Goal: Task Accomplishment & Management: Manage account settings

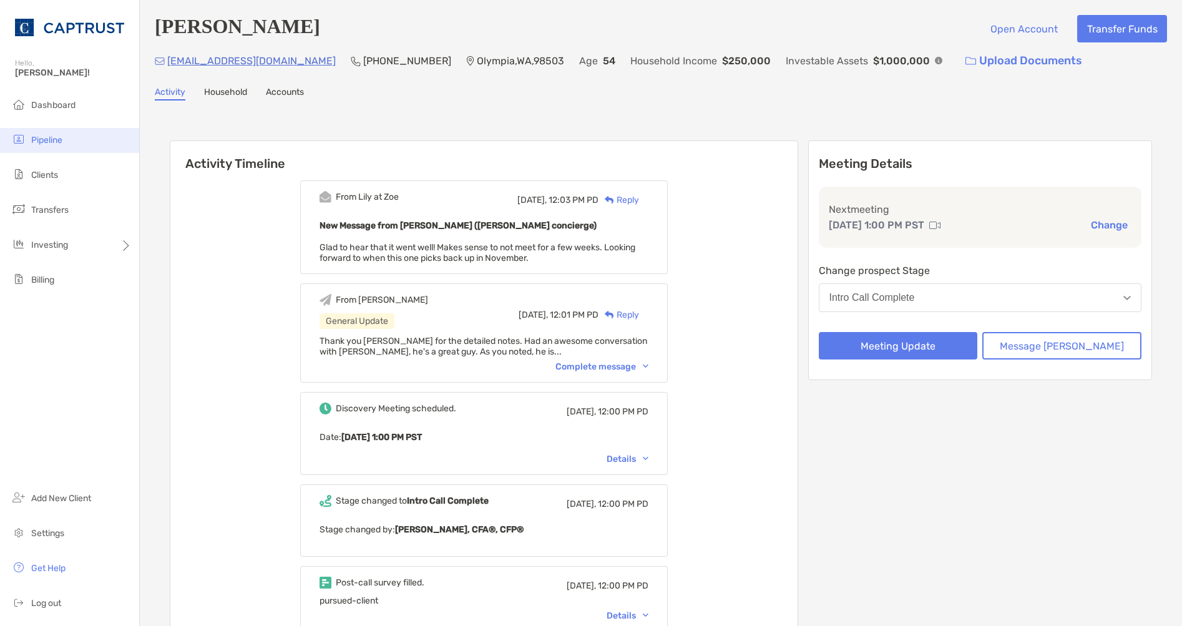
click at [45, 147] on li "Pipeline" at bounding box center [69, 140] width 139 height 25
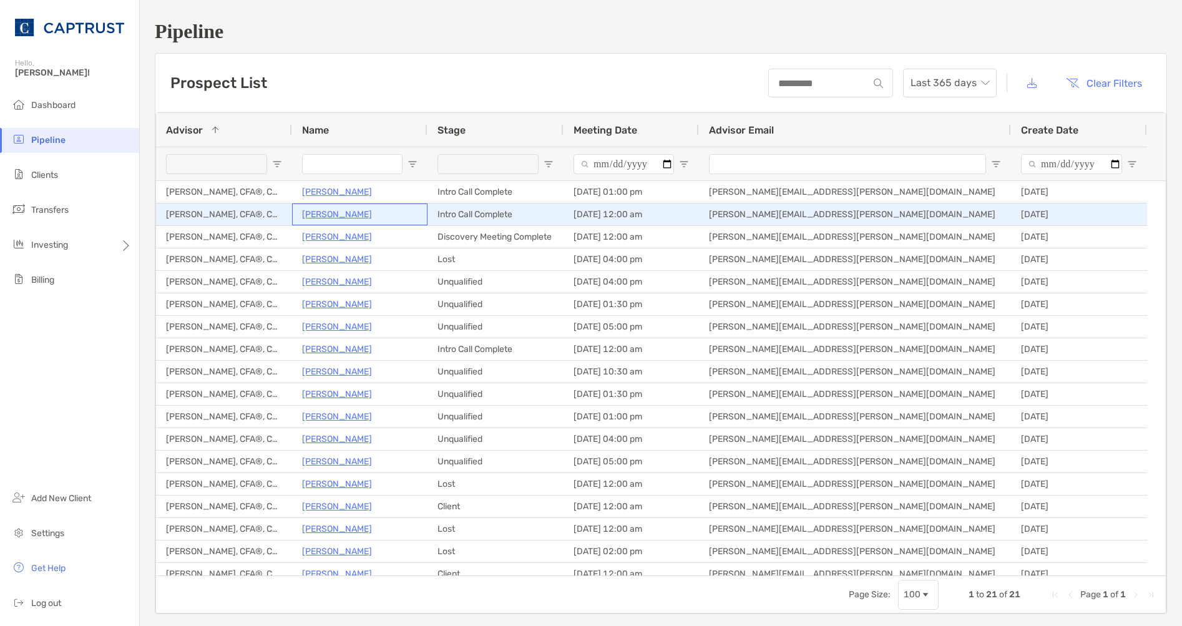
click at [349, 217] on p "[PERSON_NAME]" at bounding box center [337, 215] width 70 height 16
click at [331, 213] on p "[PERSON_NAME]" at bounding box center [337, 215] width 70 height 16
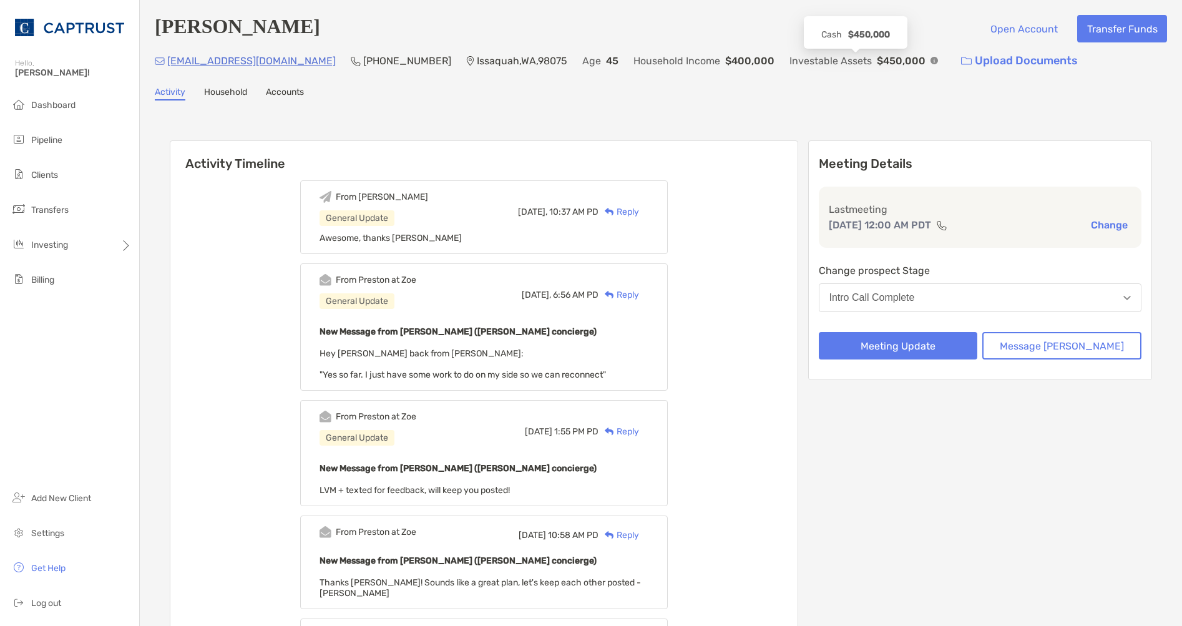
click at [931, 64] on img at bounding box center [934, 60] width 7 height 7
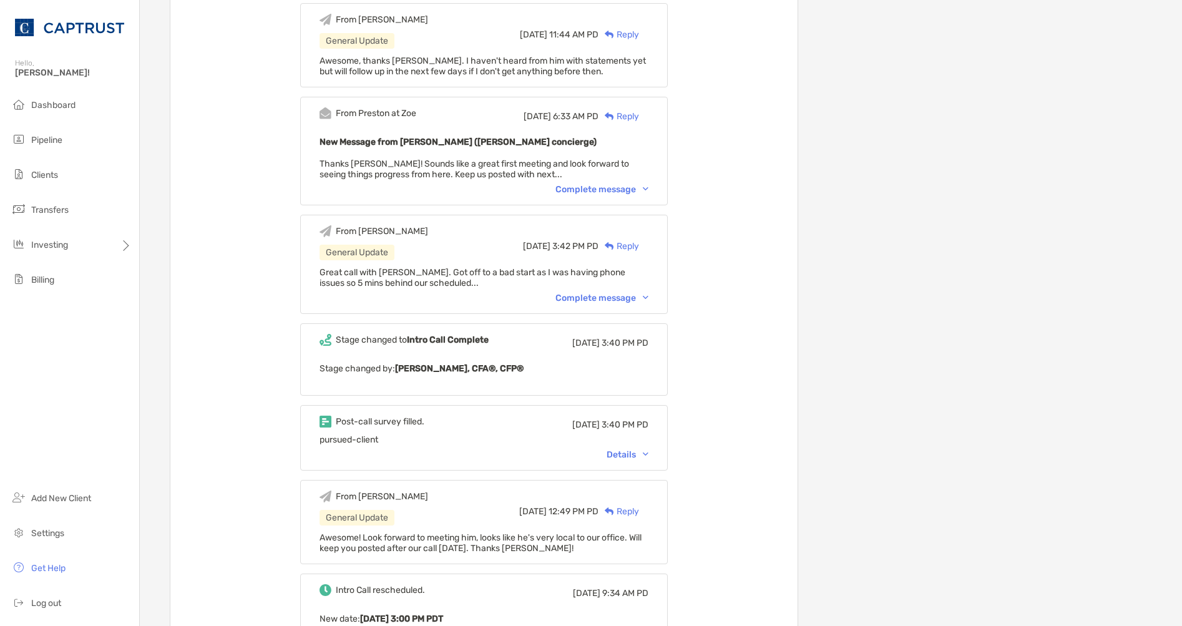
scroll to position [1307, 0]
click at [632, 293] on div "Complete message" at bounding box center [601, 298] width 93 height 11
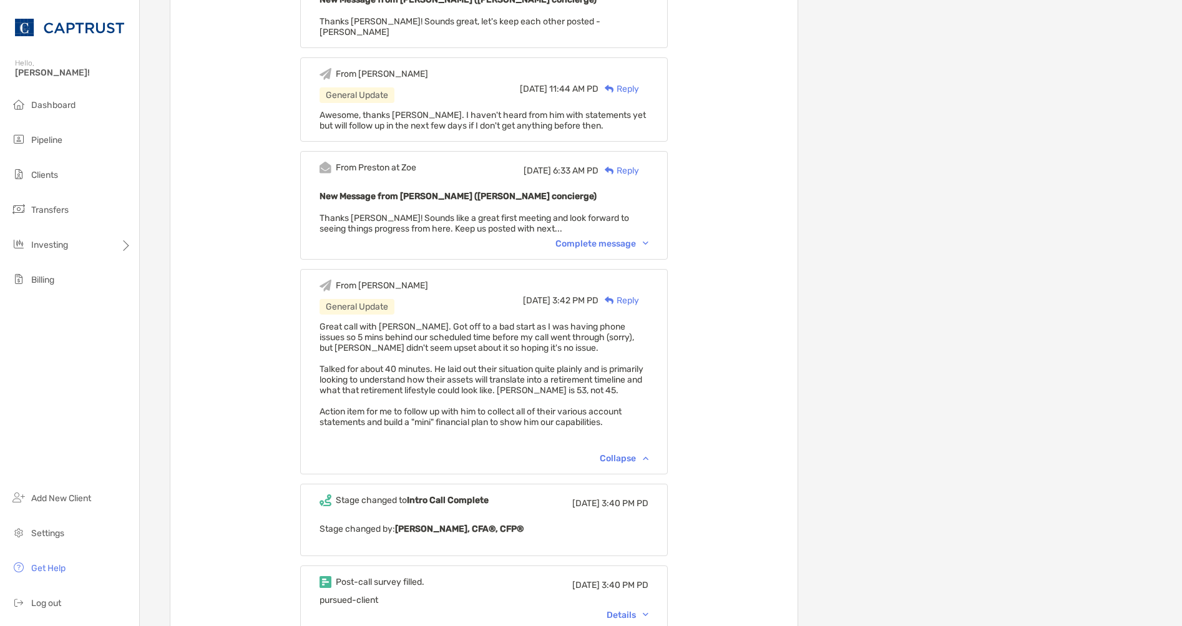
scroll to position [1253, 0]
click at [647, 218] on div "From Preston at Zoe Mon, Oct 6 6:33 AM PD Reply New Message from Preston Buhrma…" at bounding box center [484, 206] width 368 height 109
click at [646, 239] on div "Complete message" at bounding box center [601, 244] width 93 height 11
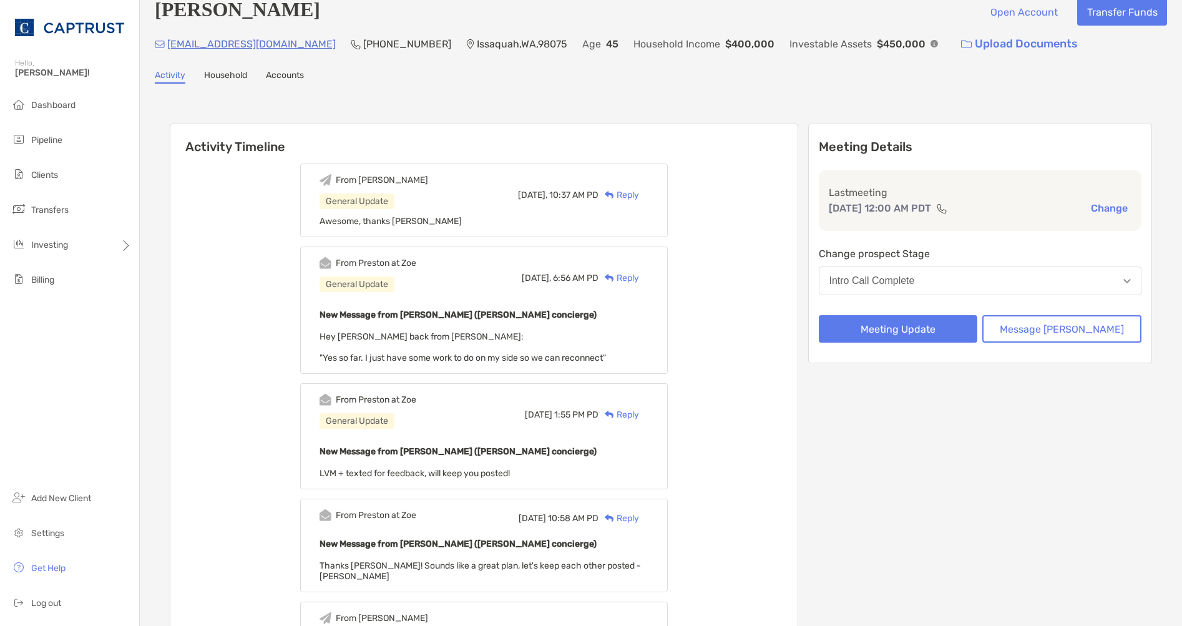
scroll to position [16, 0]
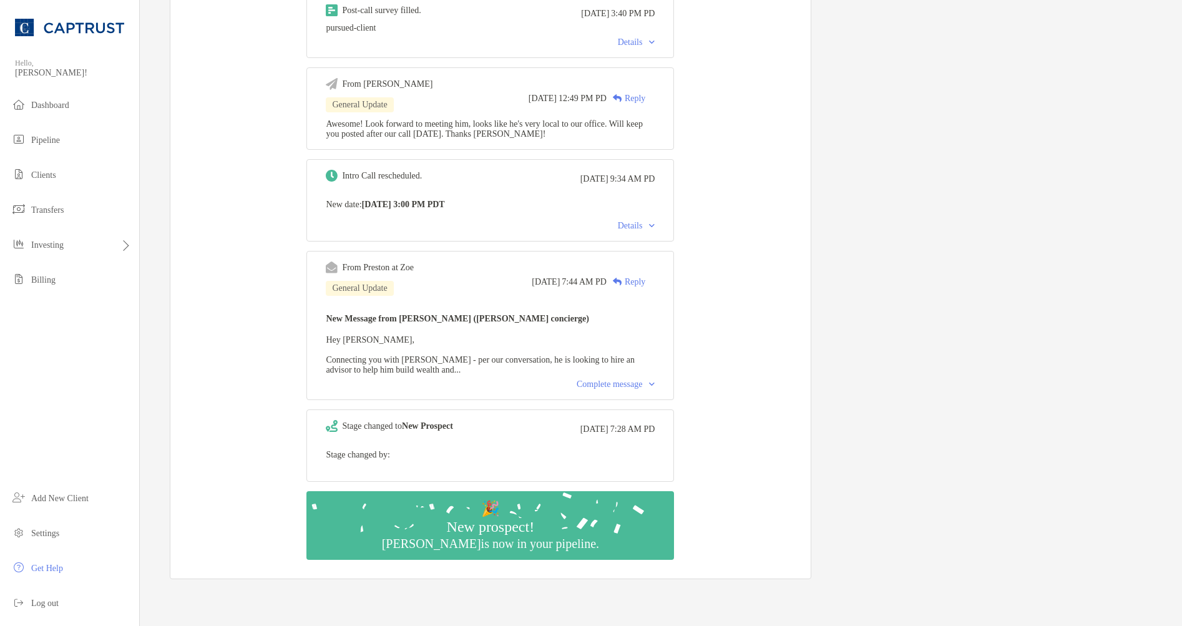
scroll to position [1685, 0]
click at [602, 389] on div "Complete message" at bounding box center [616, 384] width 78 height 10
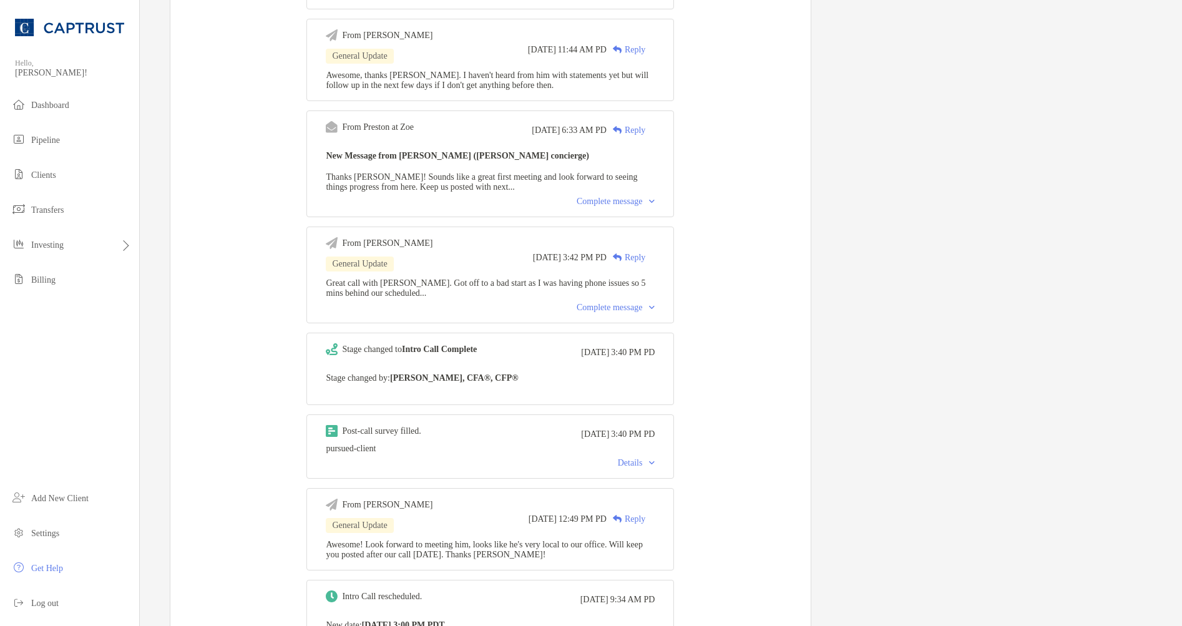
scroll to position [1263, 0]
click at [610, 313] on div "Complete message" at bounding box center [616, 308] width 78 height 10
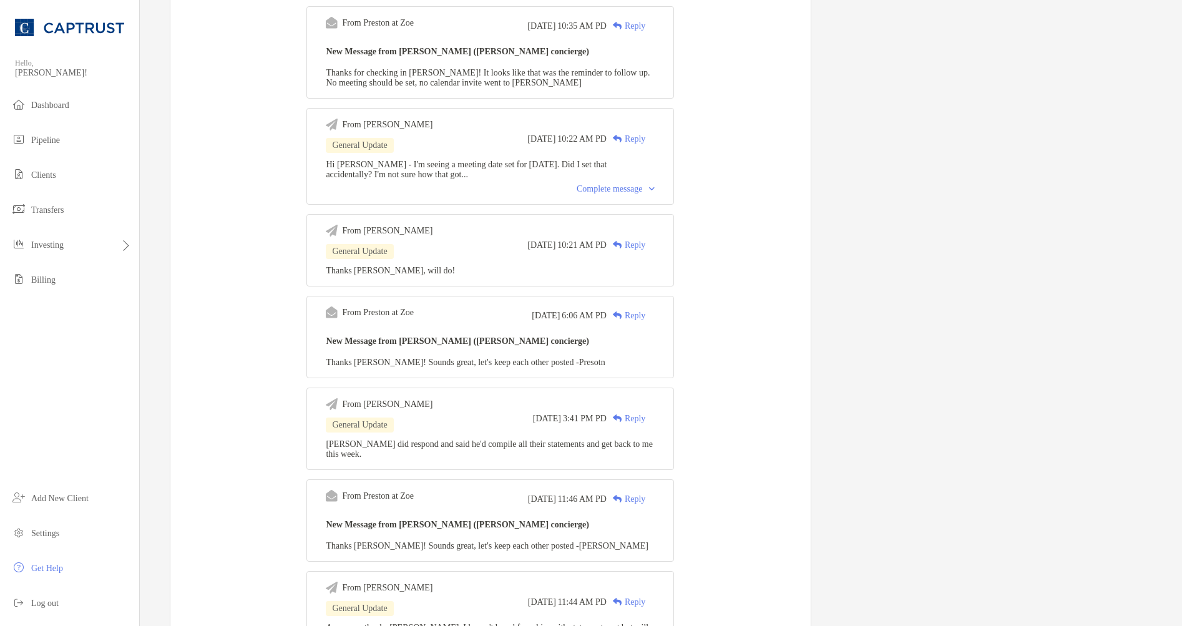
scroll to position [693, 0]
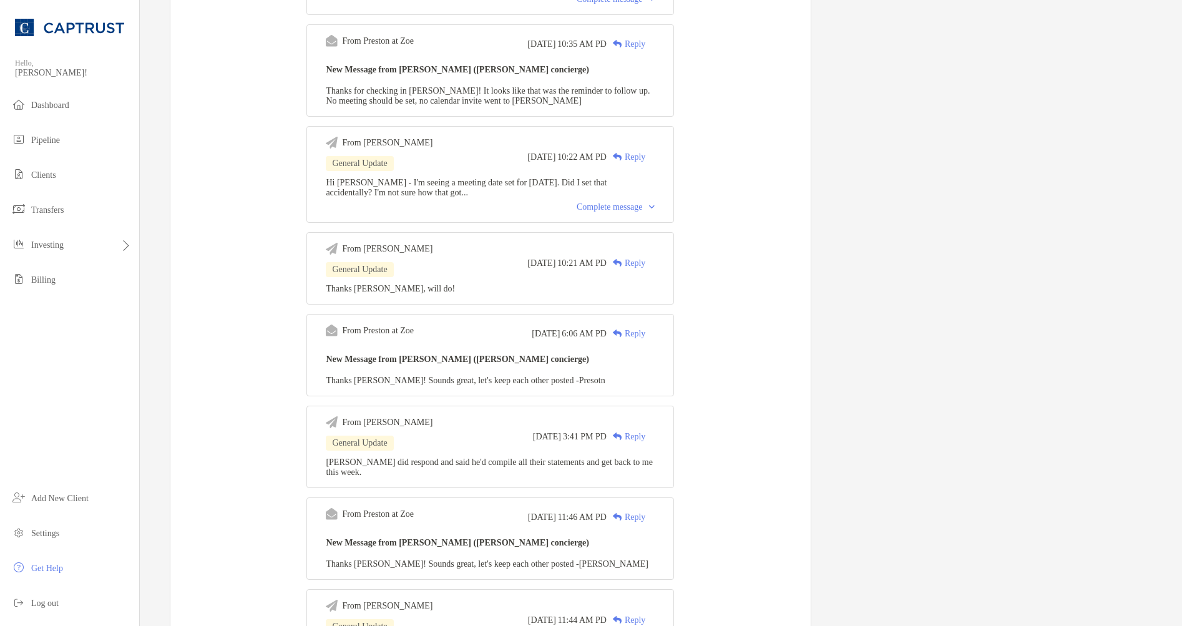
click at [623, 210] on div "Complete message" at bounding box center [616, 207] width 78 height 10
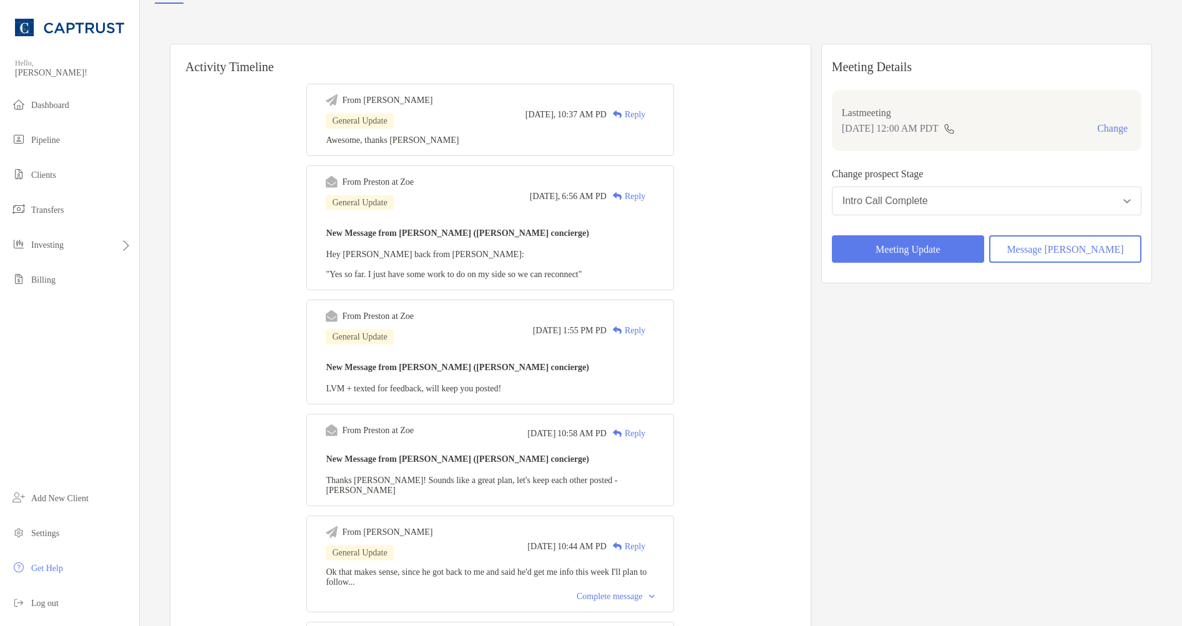
scroll to position [0, 0]
